Goal: Task Accomplishment & Management: Manage account settings

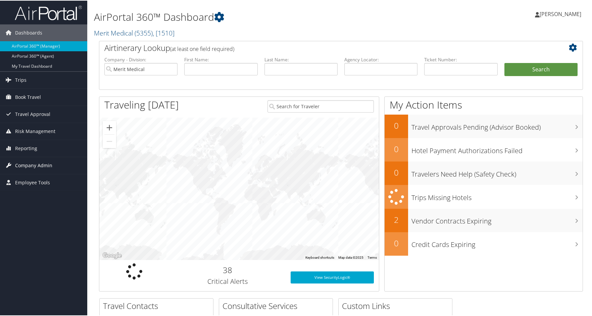
click at [28, 164] on span "Company Admin" at bounding box center [33, 165] width 37 height 17
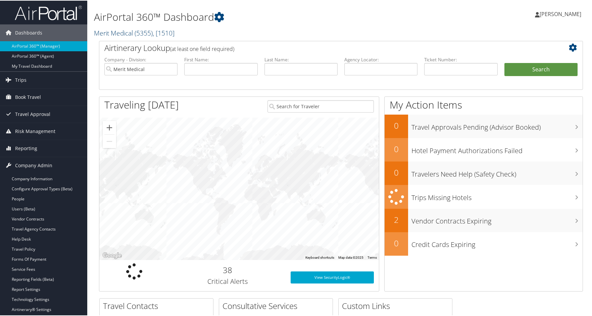
click at [148, 31] on span "( 5355 )" at bounding box center [144, 32] width 18 height 9
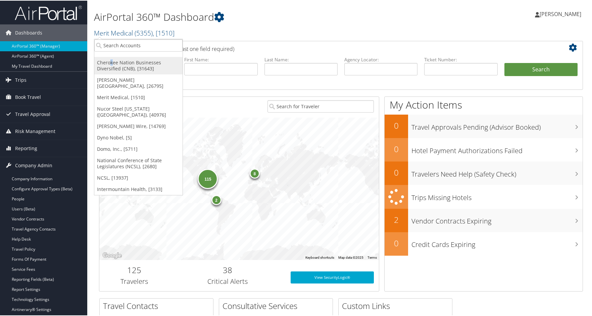
click at [111, 65] on link "Cherokee Nation Businesses Diversified (CNB), [31643]" at bounding box center [138, 64] width 88 height 17
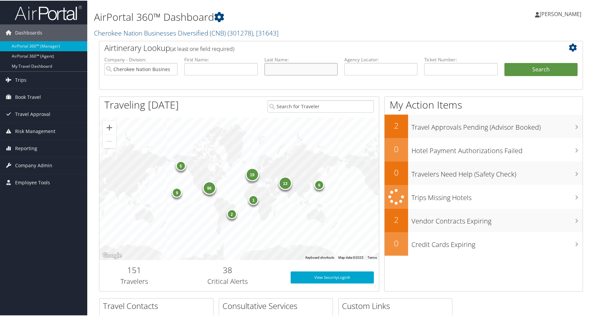
click at [275, 68] on input "text" at bounding box center [300, 68] width 73 height 12
click at [303, 68] on input "bellott" at bounding box center [300, 68] width 73 height 12
type input "bellotte"
click at [533, 67] on button "Search" at bounding box center [540, 68] width 73 height 13
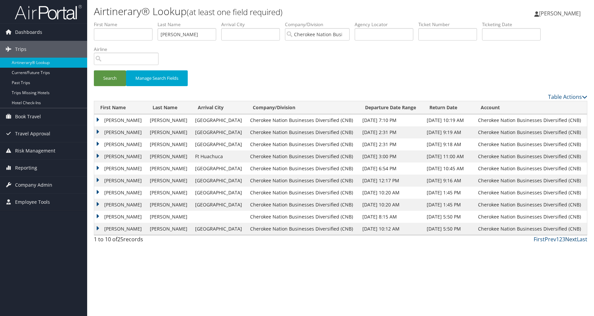
click at [573, 241] on link "Next" at bounding box center [572, 239] width 12 height 7
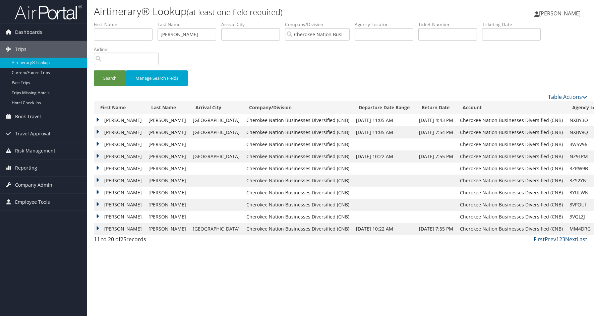
click at [540, 239] on link "First" at bounding box center [539, 239] width 11 height 7
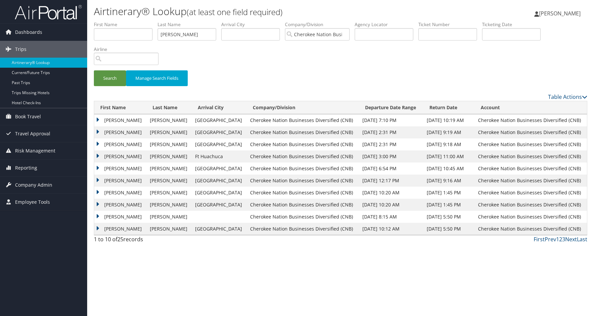
click at [100, 179] on td "TRACEY LEE" at bounding box center [120, 181] width 52 height 12
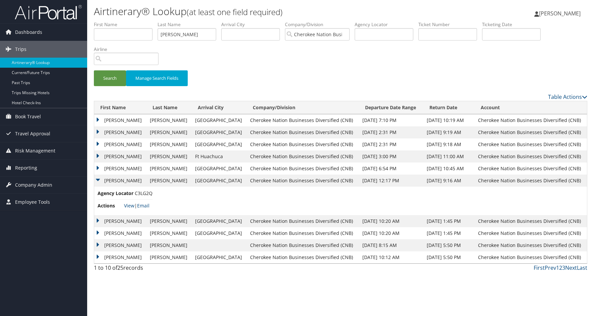
click at [99, 180] on td "TRACEY LEE" at bounding box center [120, 181] width 52 height 12
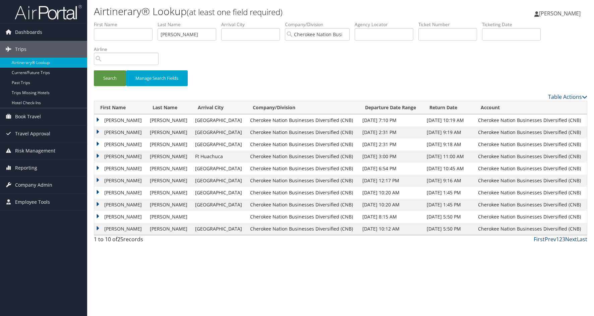
click at [99, 180] on td "TRACEY LEE" at bounding box center [120, 181] width 52 height 12
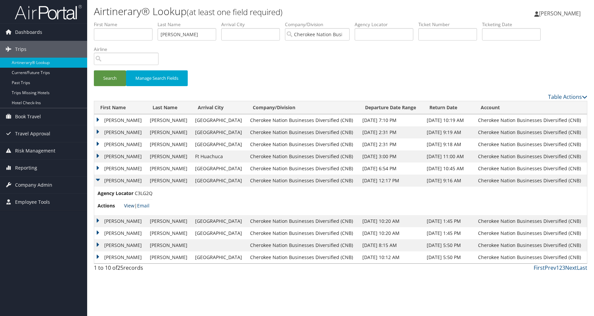
click at [129, 205] on link "View" at bounding box center [129, 206] width 10 height 6
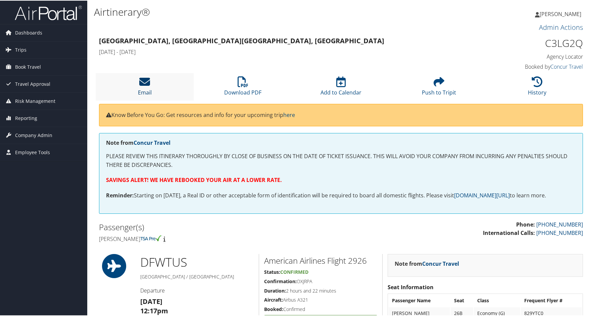
click at [145, 82] on icon at bounding box center [144, 81] width 11 height 11
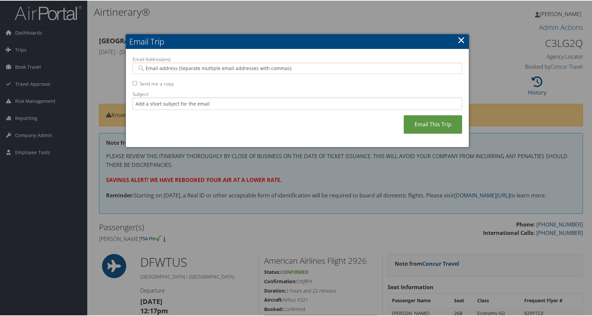
click at [458, 37] on link "×" at bounding box center [461, 39] width 8 height 13
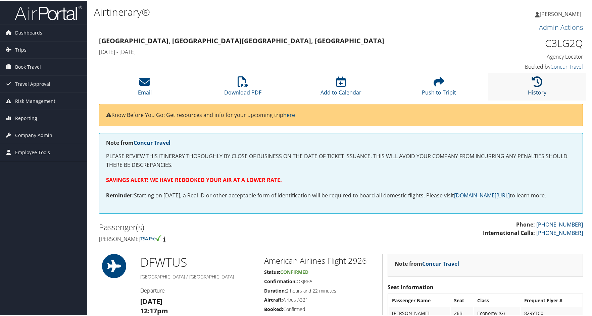
click at [532, 85] on icon at bounding box center [537, 81] width 11 height 11
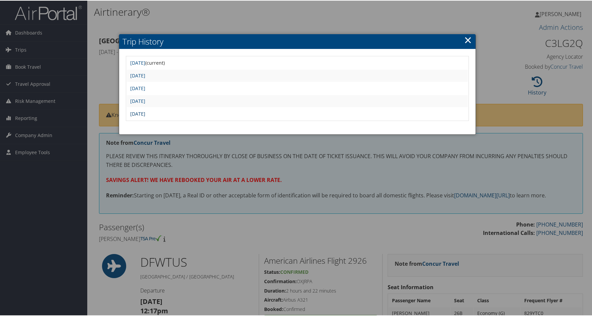
click at [144, 111] on link "Mon Apr 28 18:31:18 MDT 2025" at bounding box center [137, 113] width 15 height 6
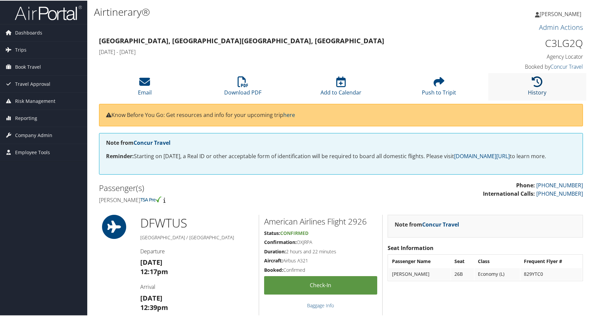
click at [533, 79] on icon at bounding box center [537, 81] width 11 height 11
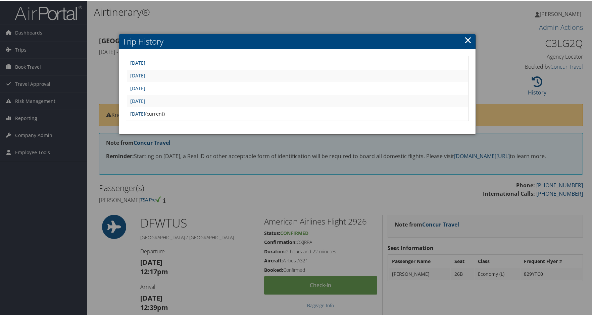
click at [145, 114] on link "[DATE]" at bounding box center [137, 113] width 15 height 6
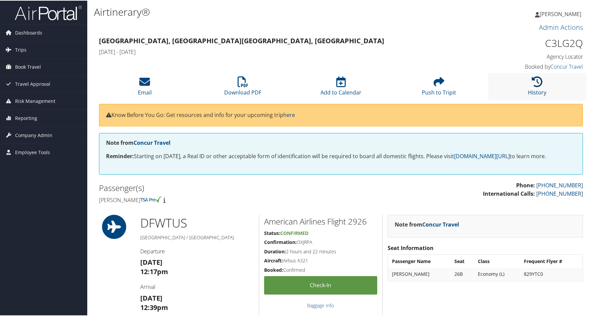
click at [534, 85] on icon at bounding box center [537, 81] width 11 height 11
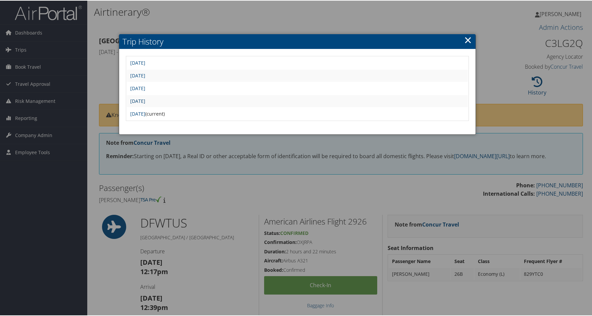
click at [145, 100] on link "Mon Apr 28 18:34:23 MDT 2025" at bounding box center [137, 100] width 15 height 6
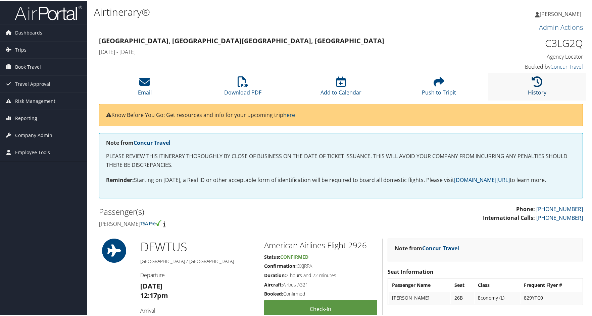
click at [538, 83] on icon at bounding box center [537, 81] width 11 height 11
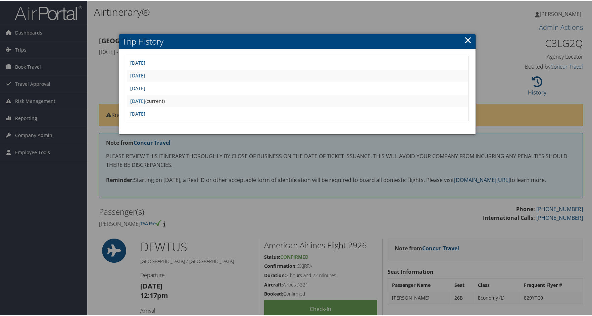
click at [145, 88] on link "[DATE]" at bounding box center [137, 88] width 15 height 6
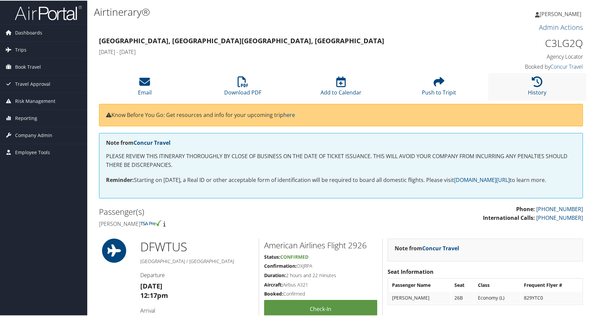
click at [537, 87] on li "History" at bounding box center [537, 85] width 98 height 27
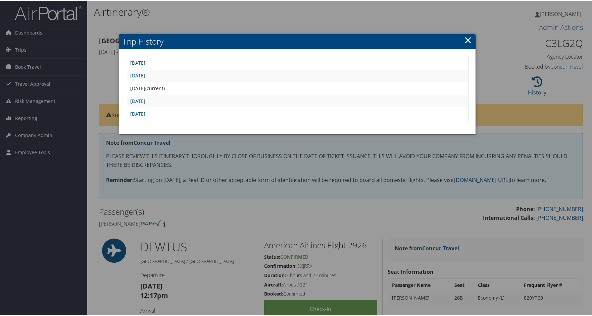
click at [145, 88] on link "[DATE]" at bounding box center [137, 88] width 15 height 6
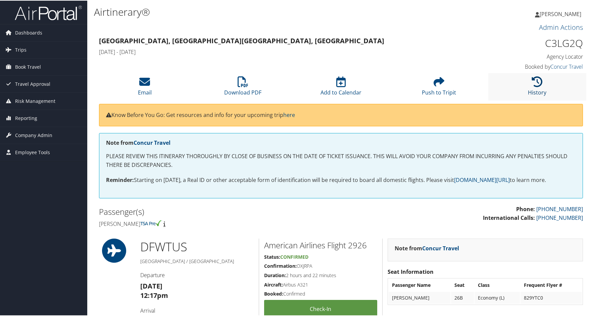
click at [533, 85] on icon at bounding box center [537, 81] width 11 height 11
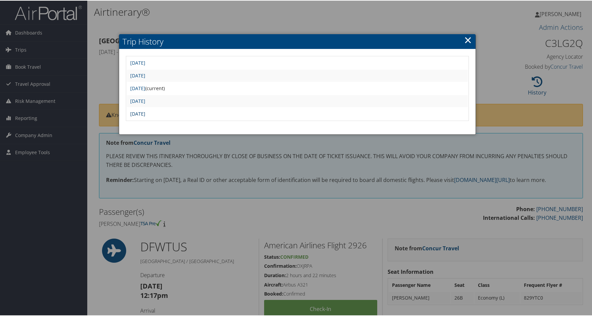
click at [145, 112] on link "Mon Apr 28 18:31:18 MDT 2025" at bounding box center [137, 113] width 15 height 6
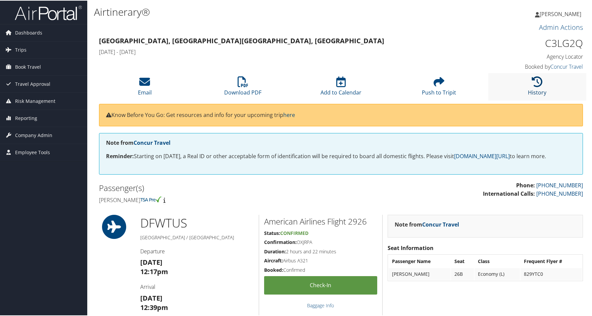
click at [536, 79] on icon at bounding box center [537, 81] width 11 height 11
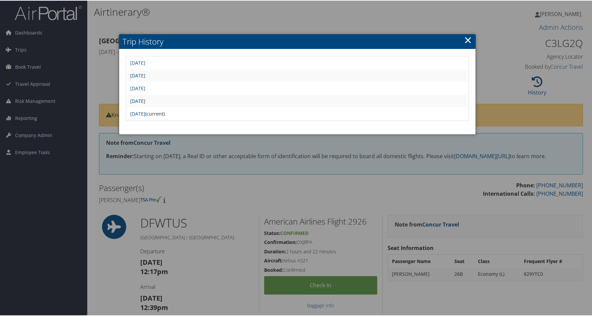
click at [145, 100] on link "[DATE]" at bounding box center [137, 100] width 15 height 6
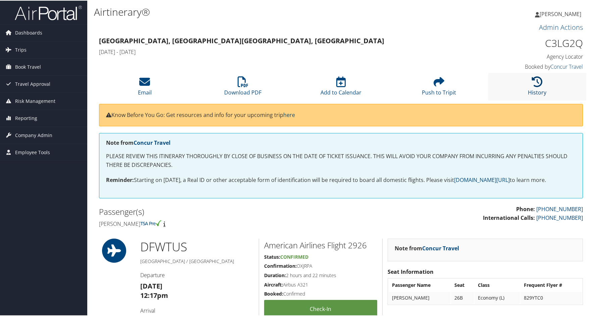
click at [535, 89] on link "History" at bounding box center [537, 87] width 18 height 16
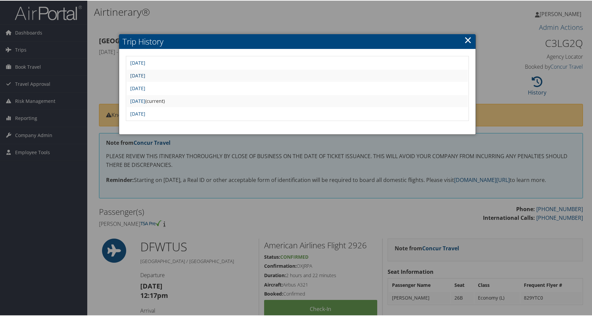
click at [145, 73] on link "[DATE]" at bounding box center [137, 75] width 15 height 6
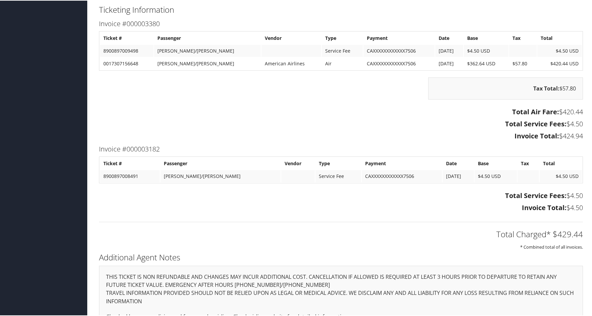
scroll to position [676, 0]
